Goal: Task Accomplishment & Management: Manage account settings

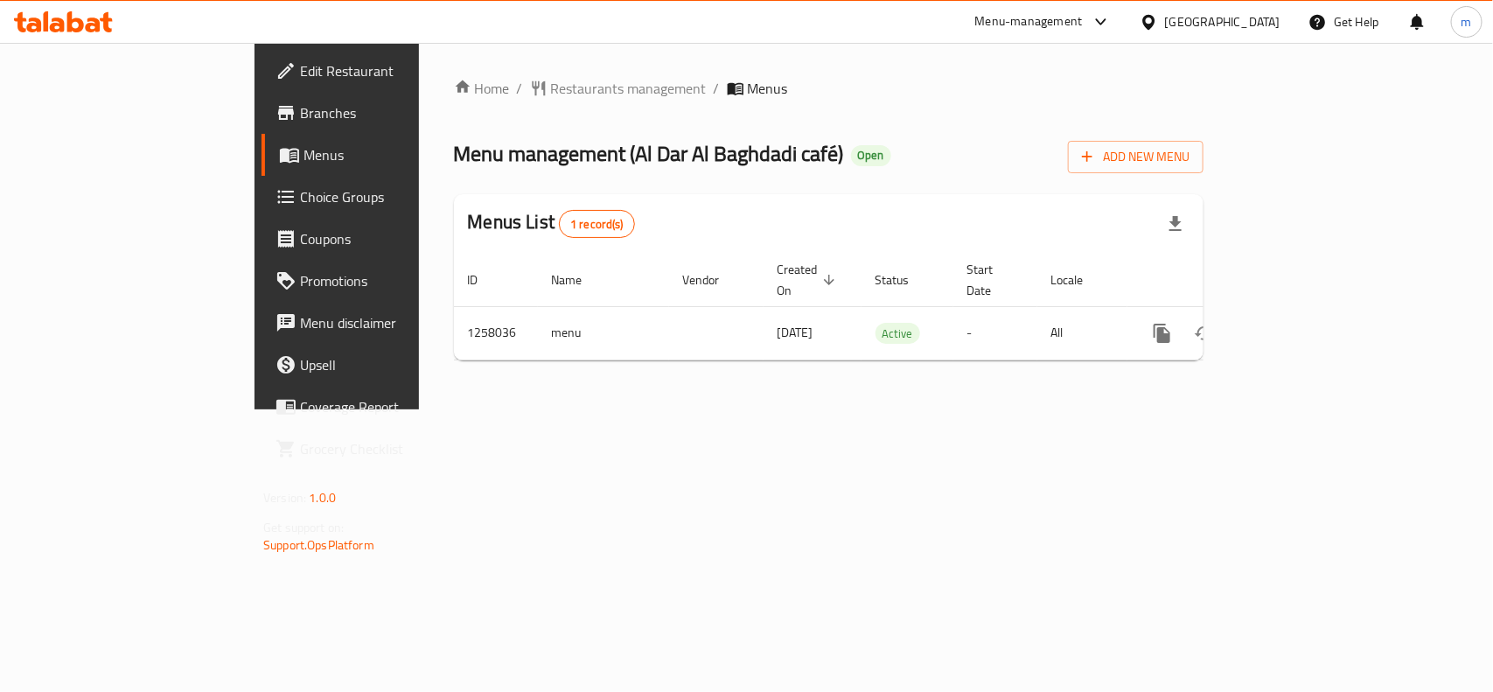
click at [300, 194] on span "Choice Groups" at bounding box center [395, 196] width 190 height 21
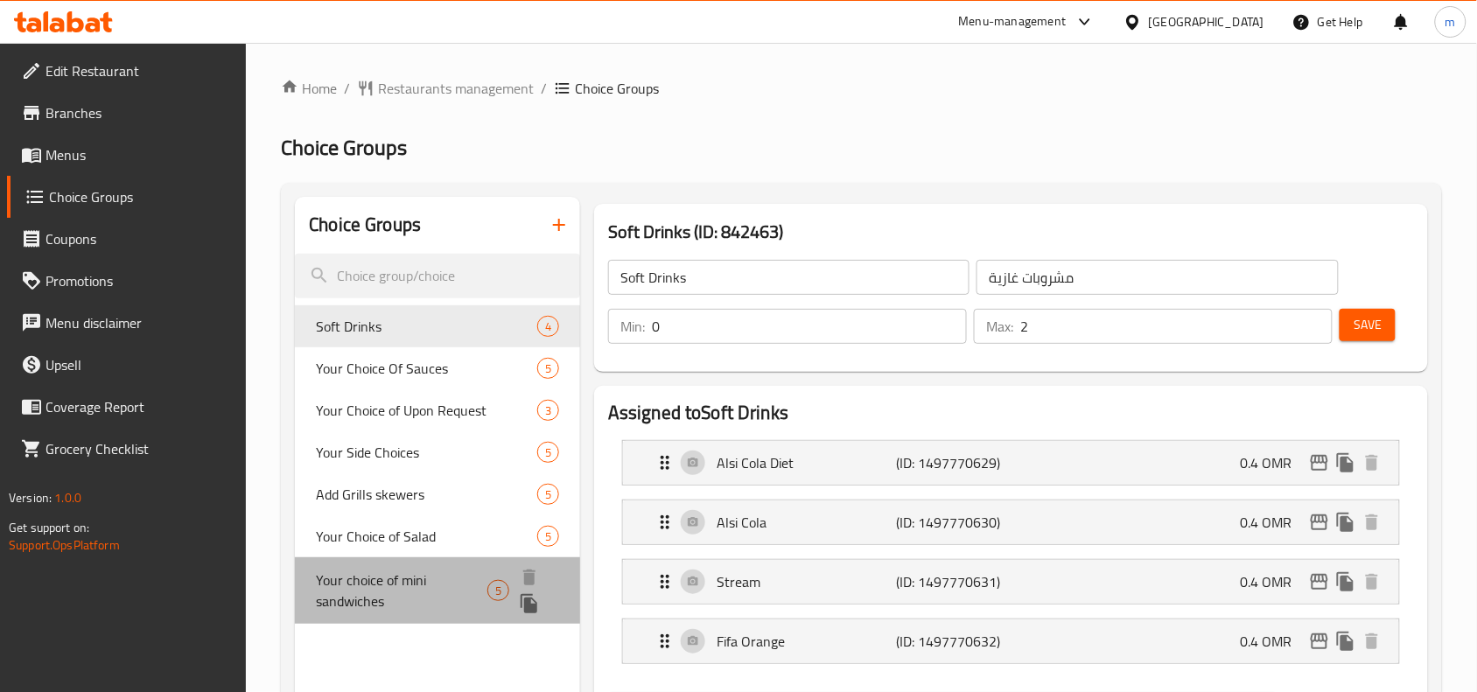
click at [367, 576] on span "Your choice of mini sandwiches" at bounding box center [401, 590] width 171 height 42
type input "Your choice of mini sandwiches"
type input "اختيارك من السندويشات الصغيرة"
type input "5"
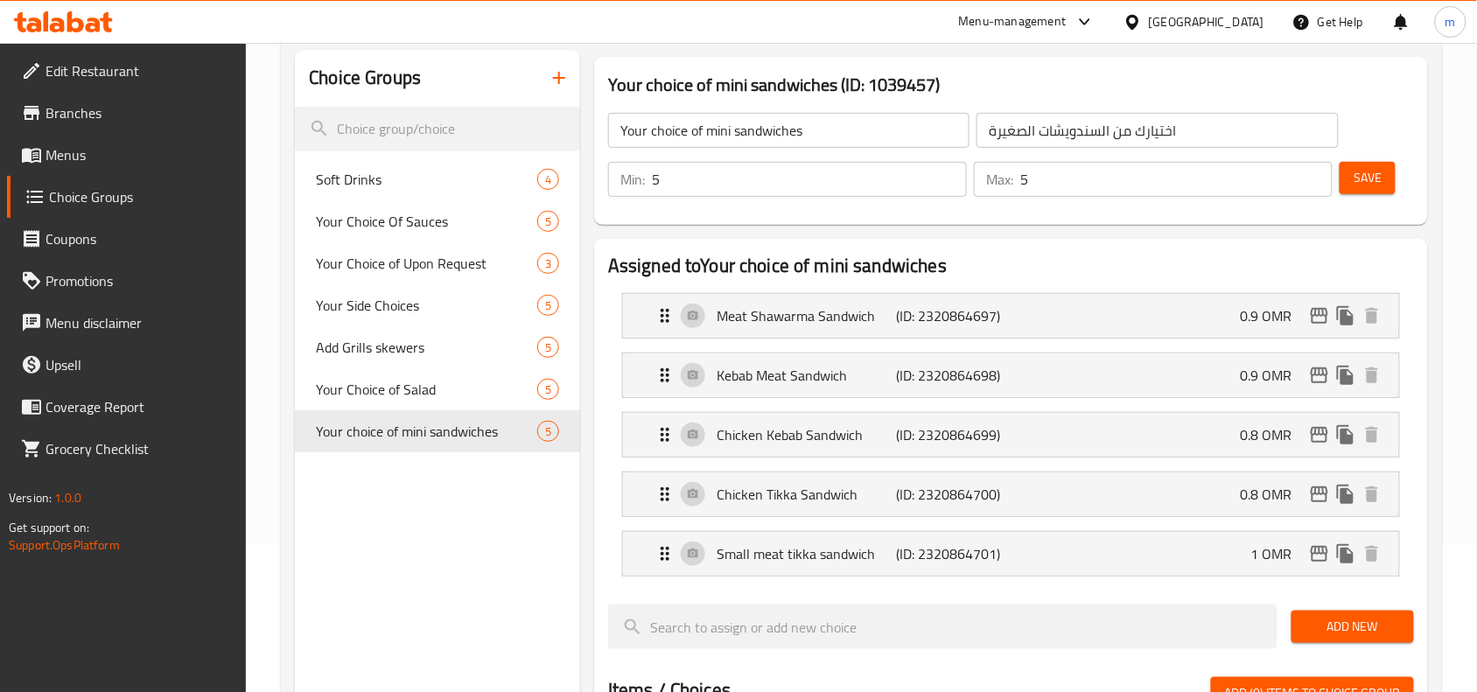
scroll to position [109, 0]
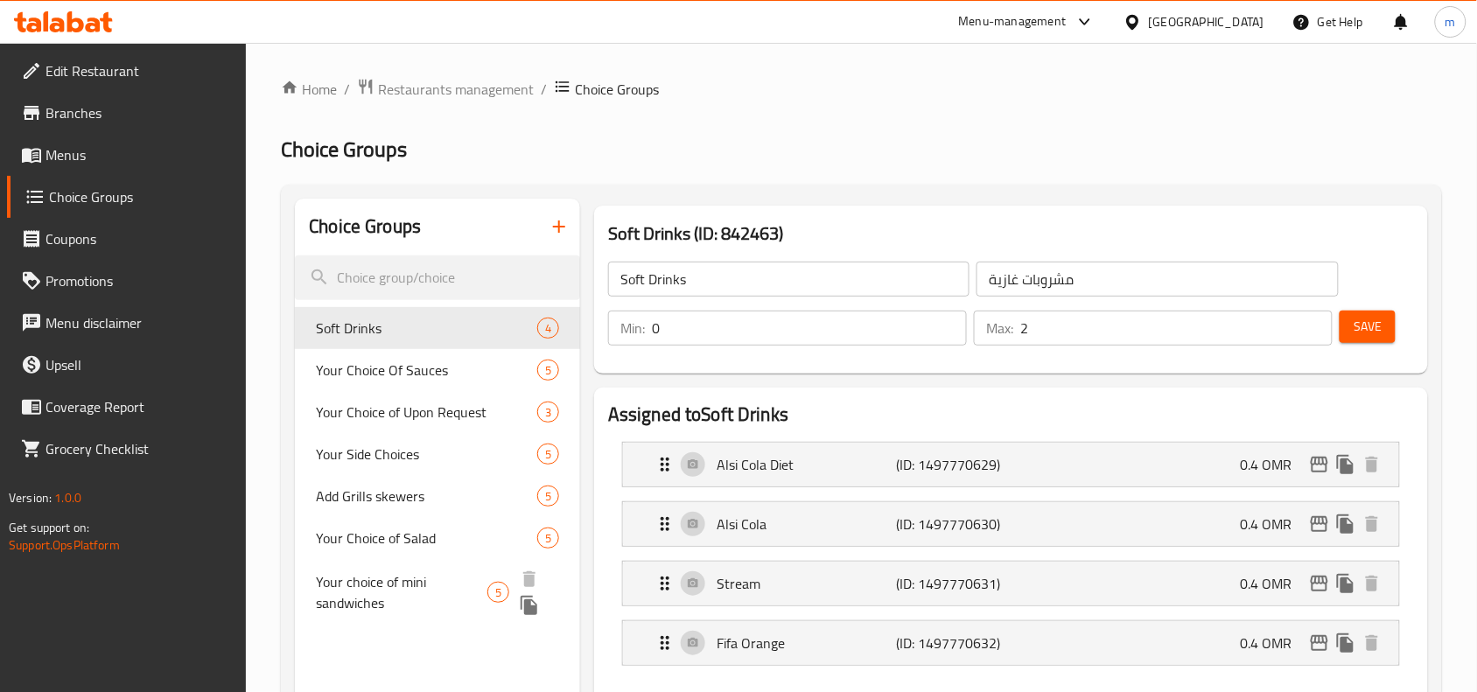
click at [456, 574] on span "Your choice of mini sandwiches" at bounding box center [401, 592] width 171 height 42
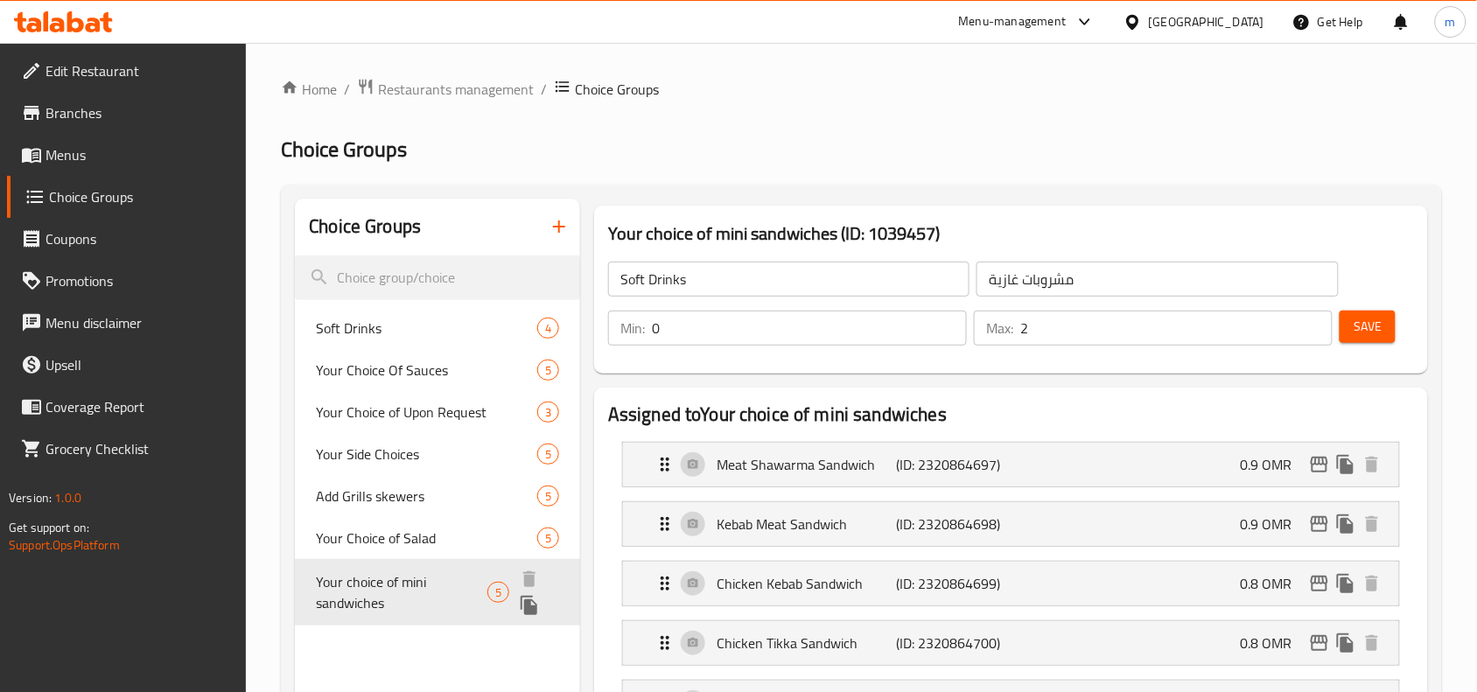
type input "Your choice of mini sandwiches"
type input "اختيارك من السندويشات الصغيرة"
type input "5"
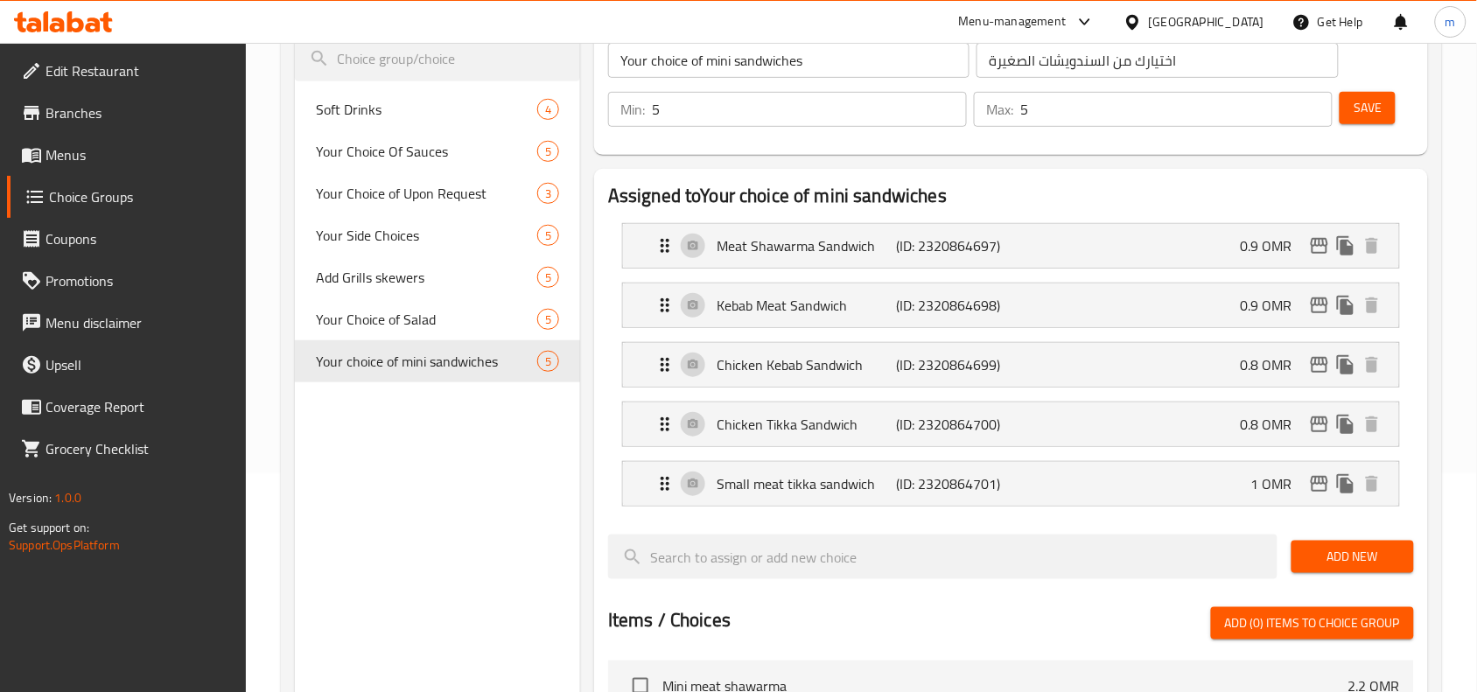
scroll to position [109, 0]
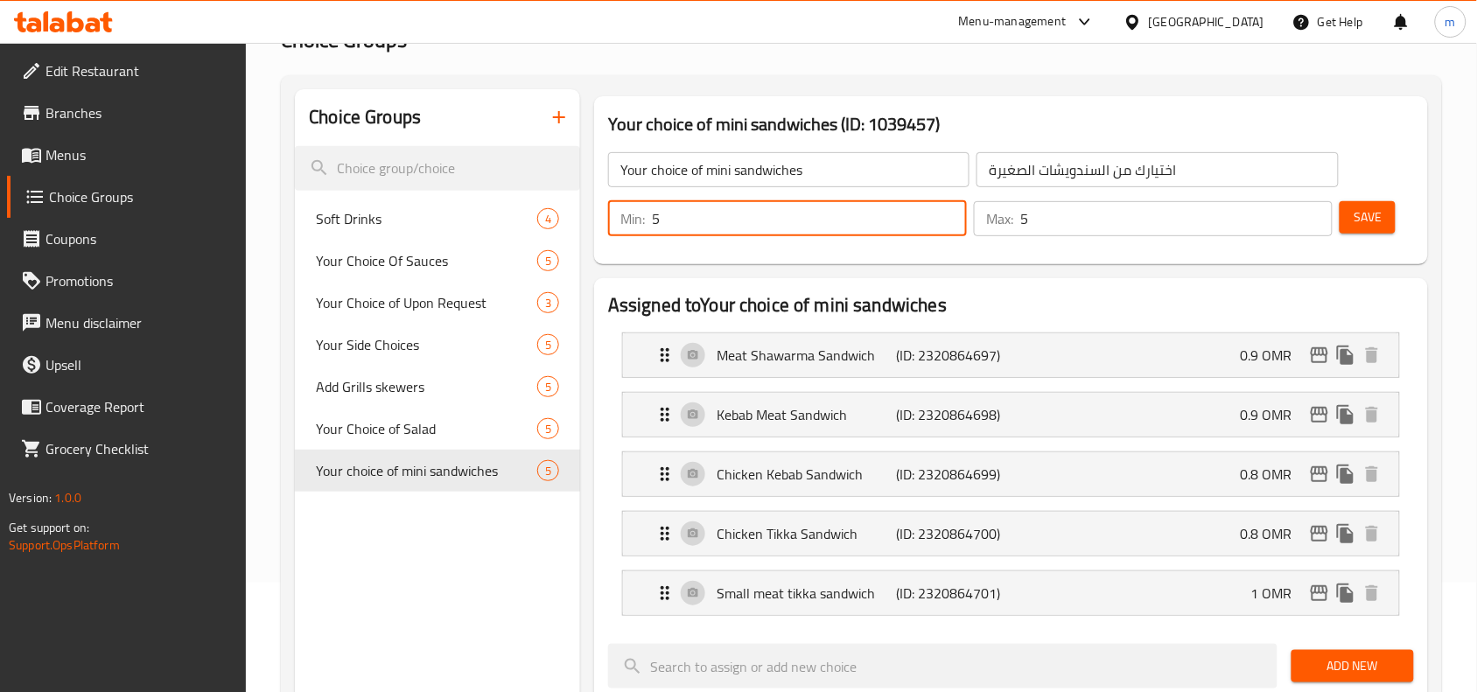
click at [732, 220] on input "5" at bounding box center [809, 218] width 315 height 35
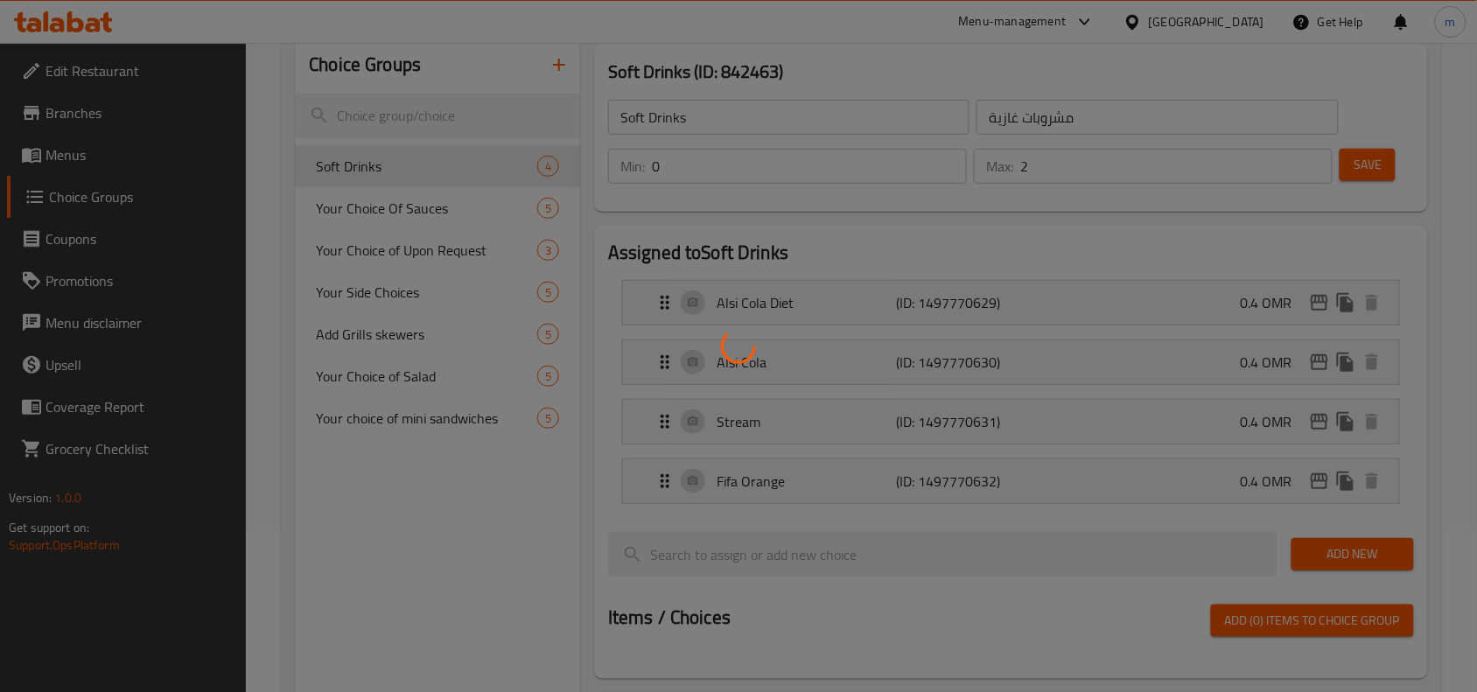
scroll to position [109, 0]
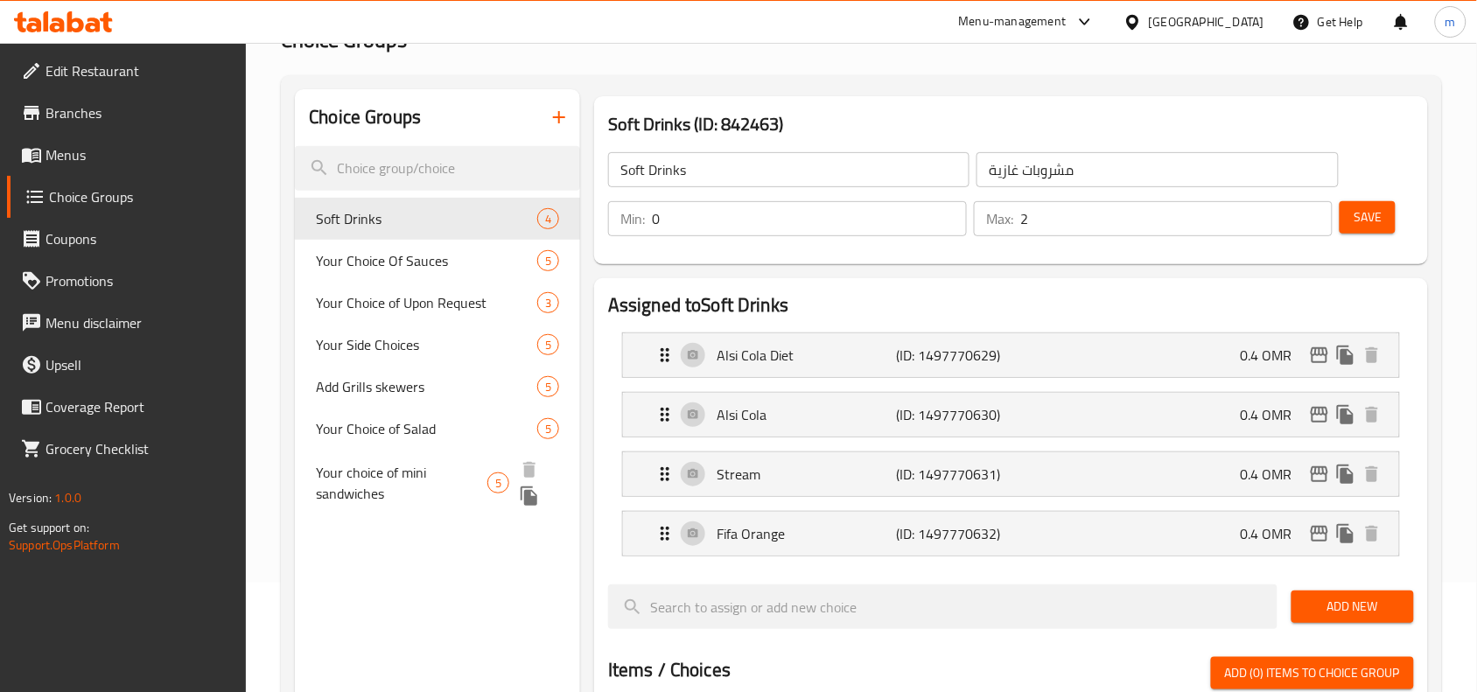
click at [381, 475] on span "Your choice of mini sandwiches" at bounding box center [401, 483] width 171 height 42
type input "Your choice of mini sandwiches"
type input "اختيارك من السندويشات الصغيرة"
type input "5"
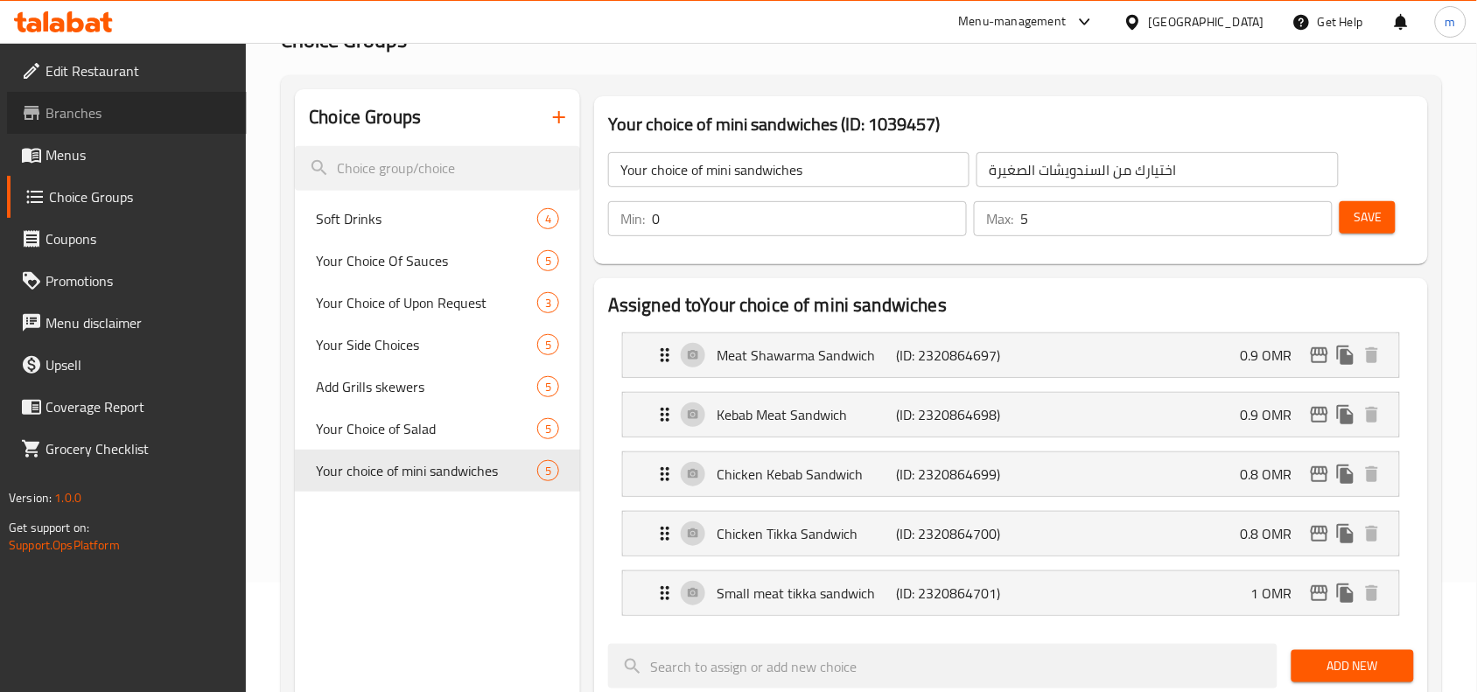
click at [94, 102] on span "Branches" at bounding box center [138, 112] width 187 height 21
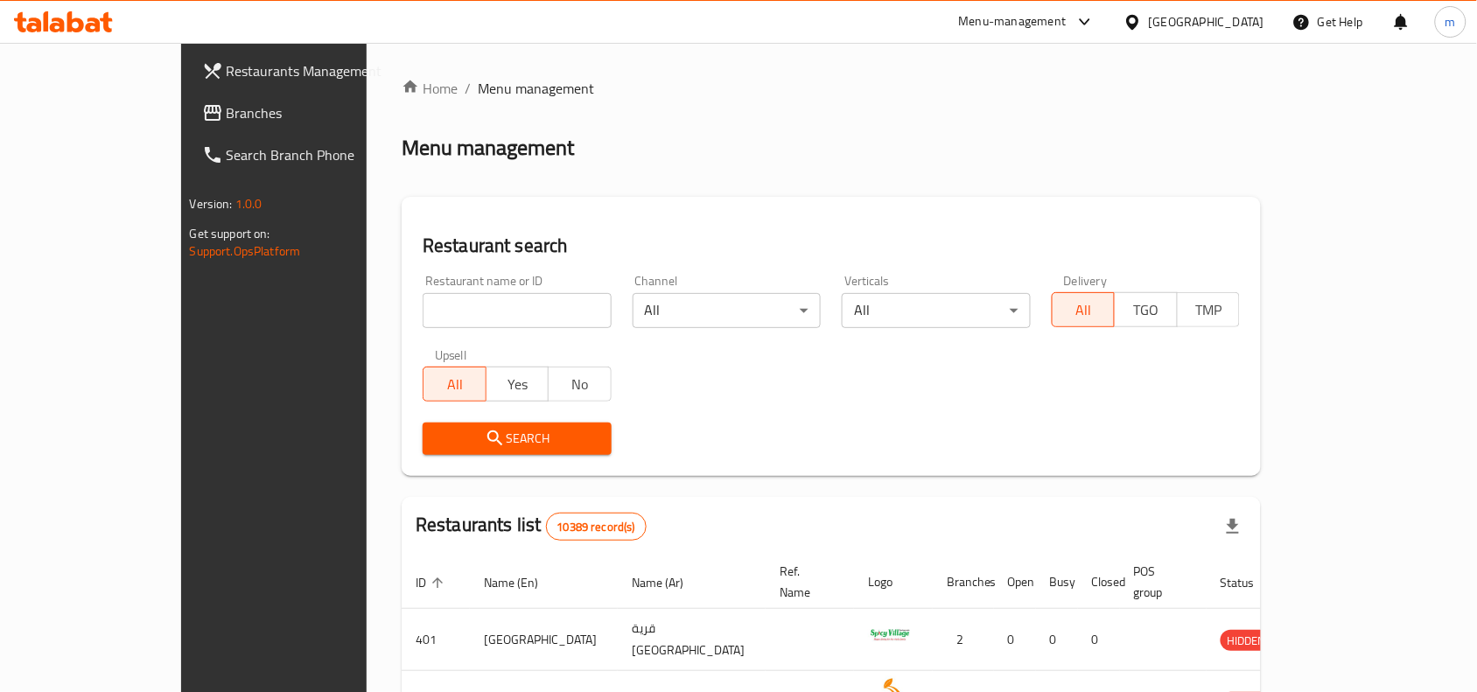
click at [227, 119] on span "Branches" at bounding box center [320, 112] width 187 height 21
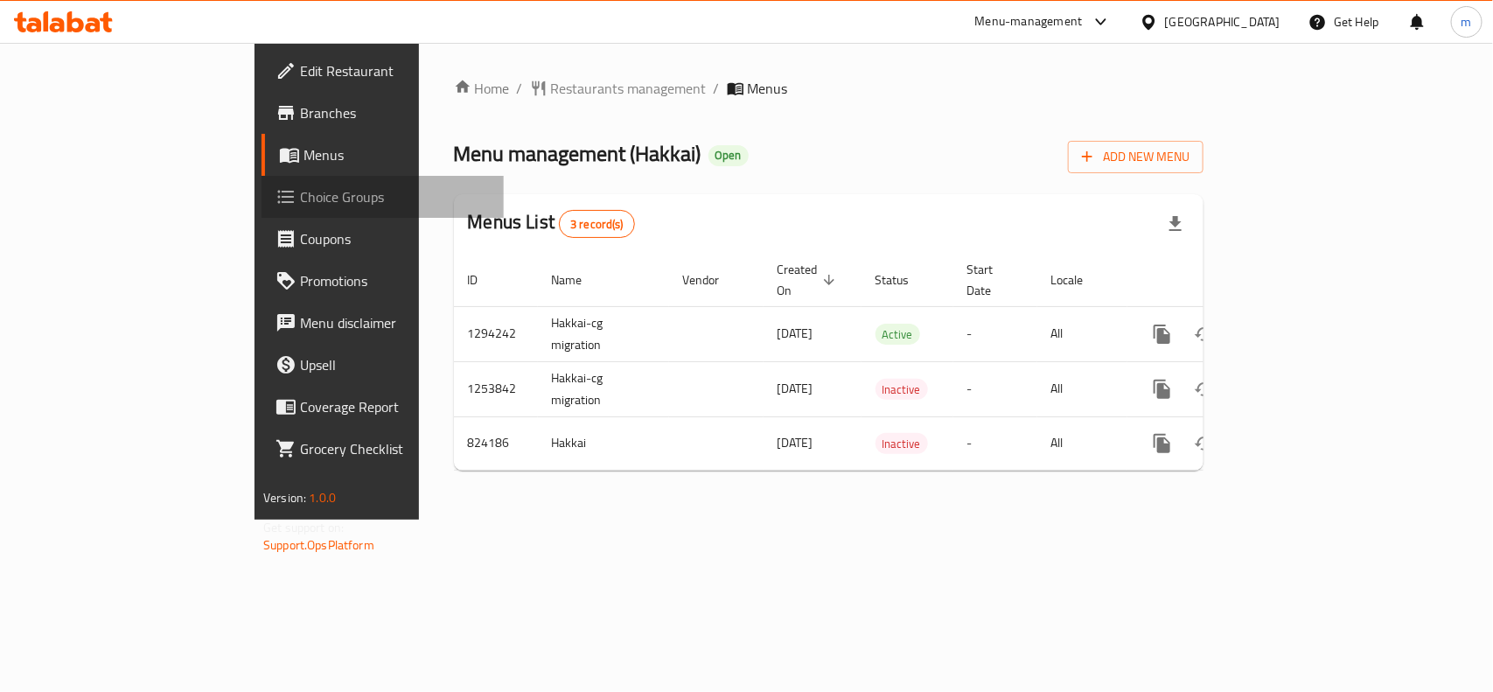
click at [300, 192] on span "Choice Groups" at bounding box center [395, 196] width 190 height 21
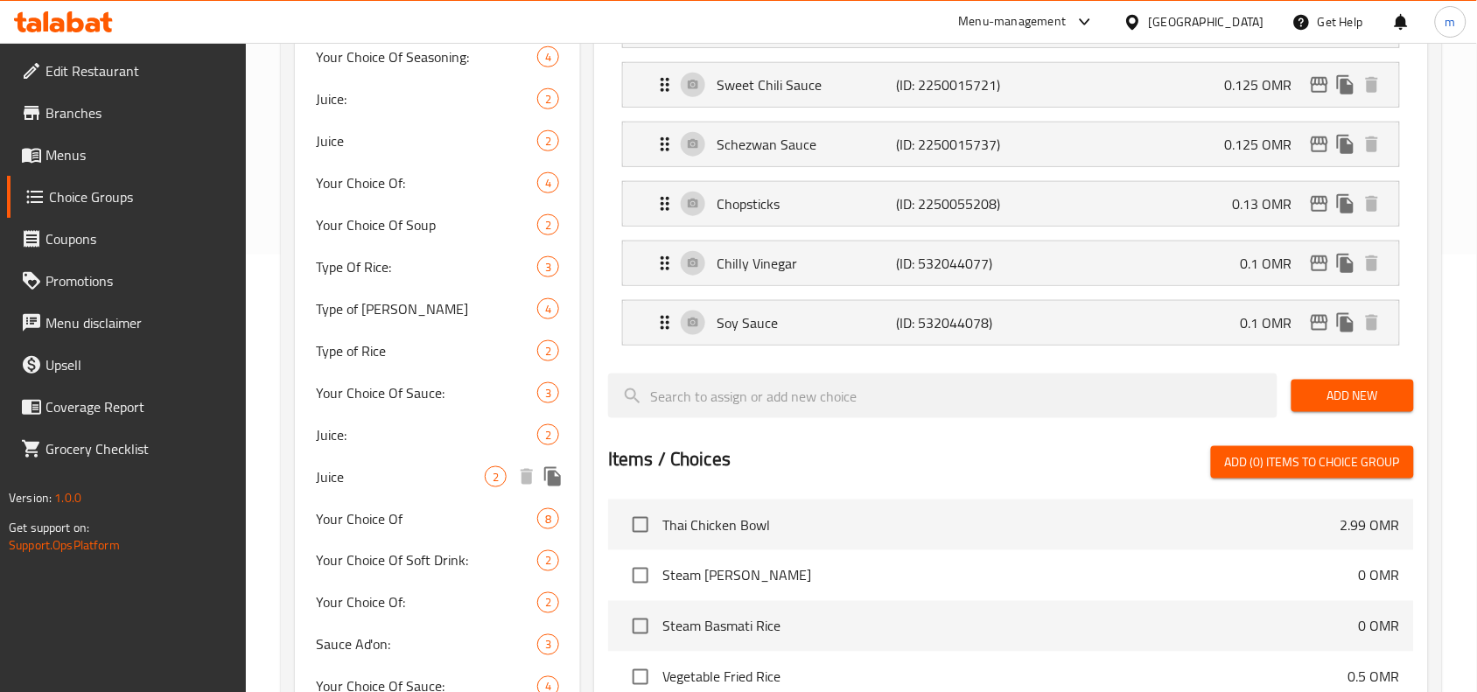
scroll to position [547, 0]
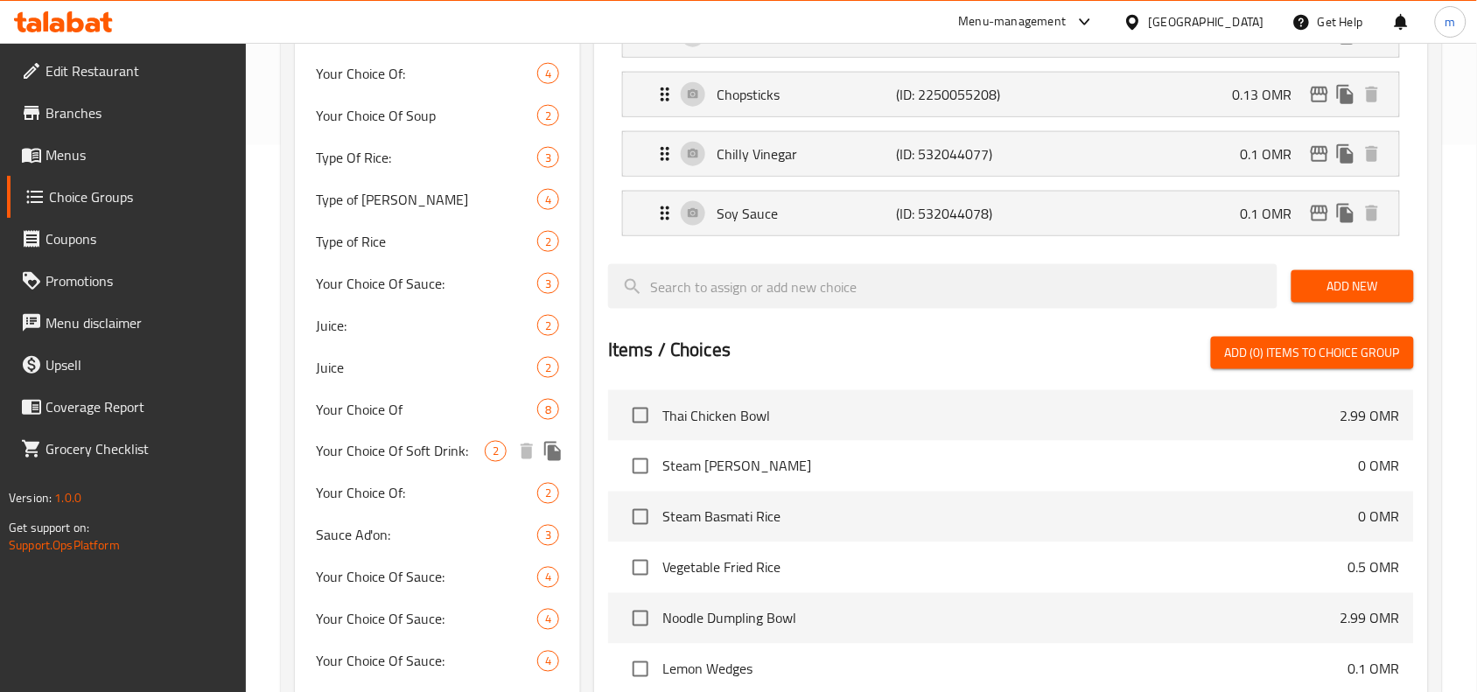
click at [456, 451] on span "Your Choice Of Soft Drink:" at bounding box center [400, 451] width 169 height 21
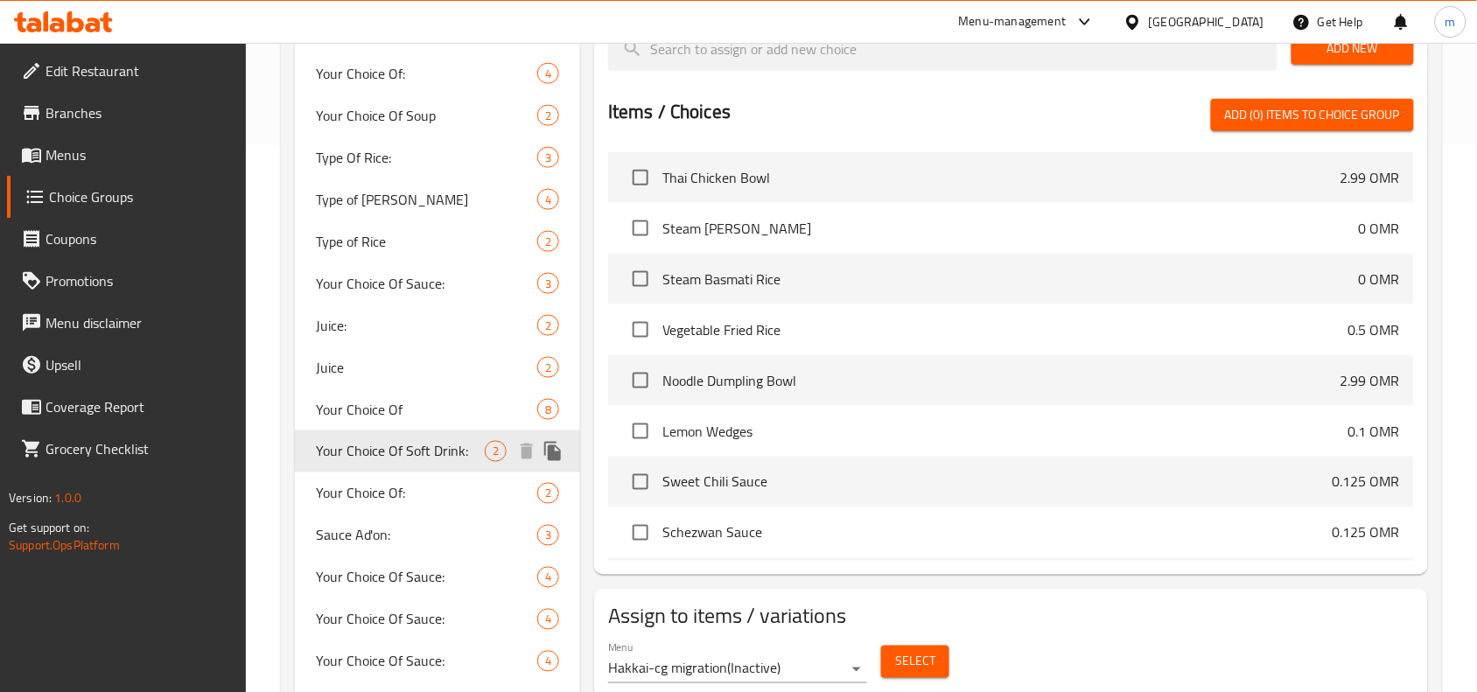
type input "Your Choice Of Soft Drink:"
type input "إختيارك من المشروبات الغازية:"
type input "1"
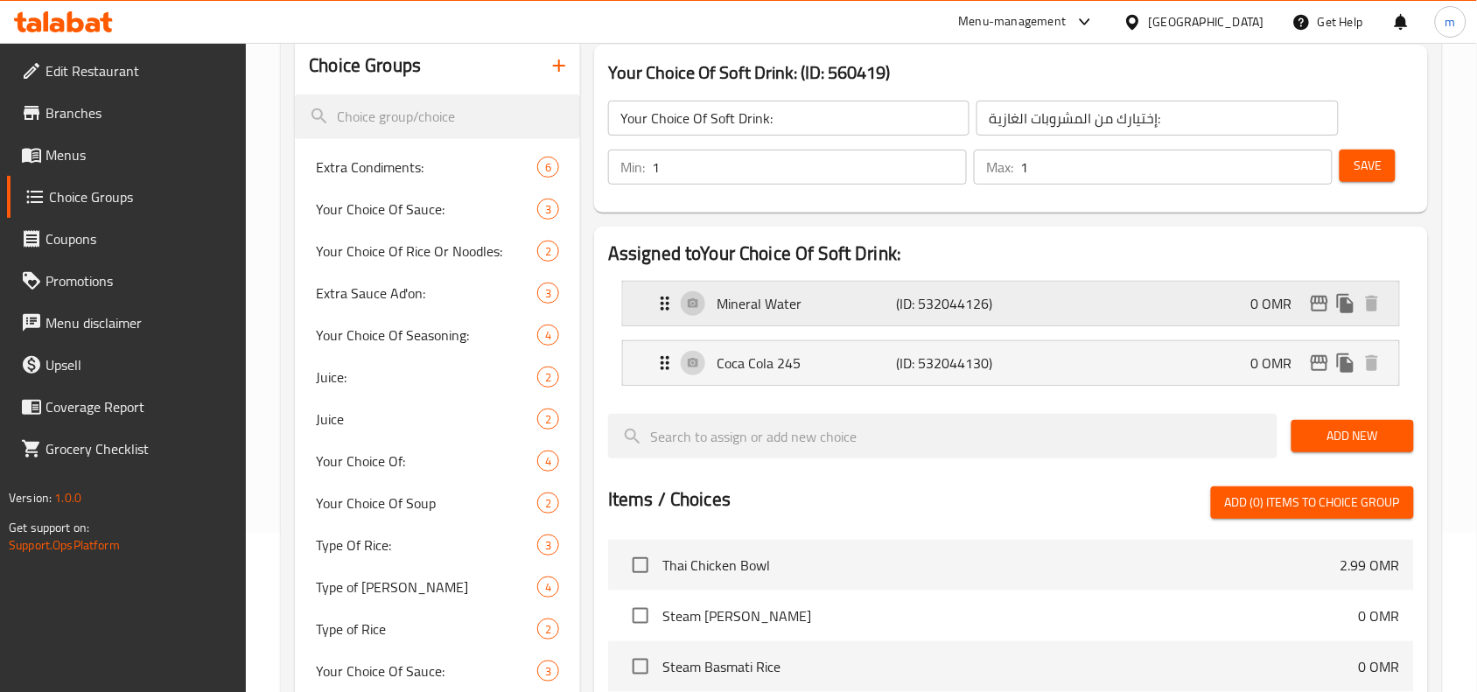
scroll to position [109, 0]
